Goal: Transaction & Acquisition: Purchase product/service

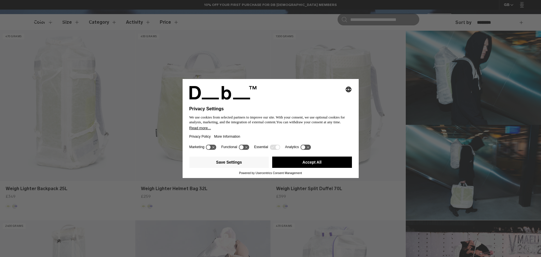
drag, startPoint x: 284, startPoint y: 157, endPoint x: 278, endPoint y: 165, distance: 10.0
click at [284, 157] on button "Accept All" at bounding box center [312, 161] width 80 height 11
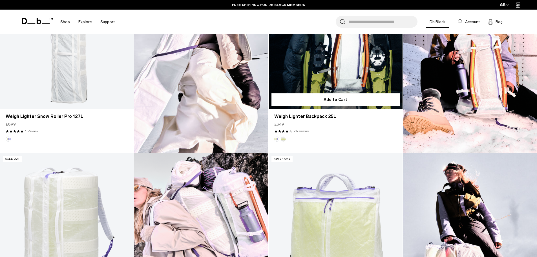
scroll to position [366, 0]
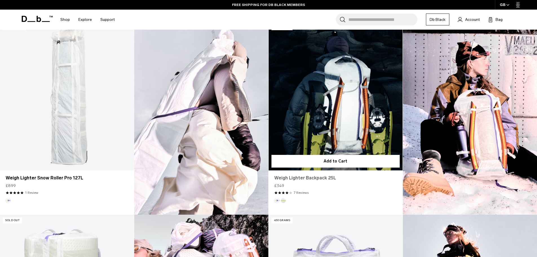
click at [308, 177] on link "Weigh Lighter Backpack 25L" at bounding box center [335, 177] width 123 height 7
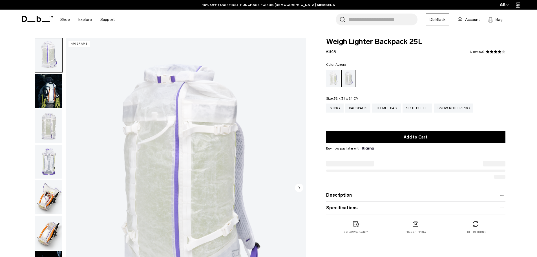
click at [50, 125] on img "button" at bounding box center [48, 126] width 27 height 34
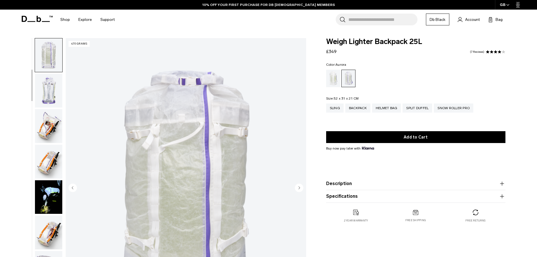
click at [51, 130] on img "button" at bounding box center [48, 126] width 27 height 34
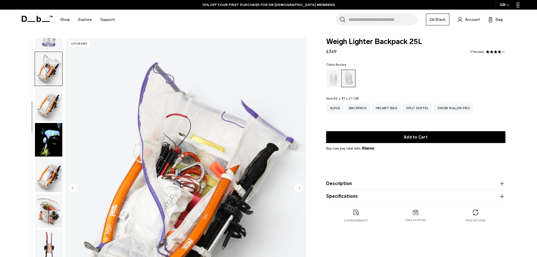
scroll to position [142, 0]
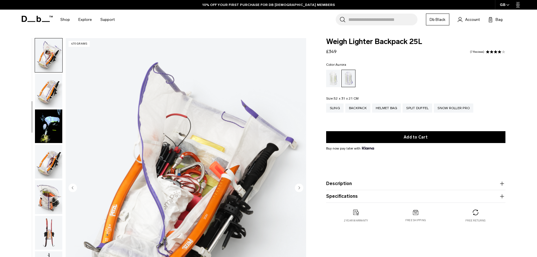
click at [48, 132] on img "button" at bounding box center [48, 126] width 27 height 34
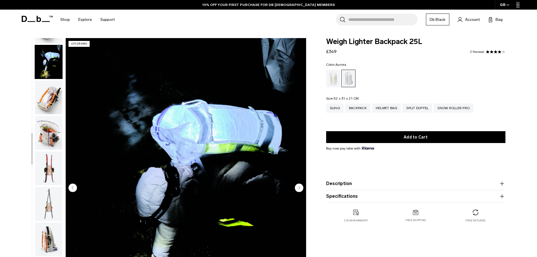
scroll to position [213, 0]
